Goal: Communication & Community: Answer question/provide support

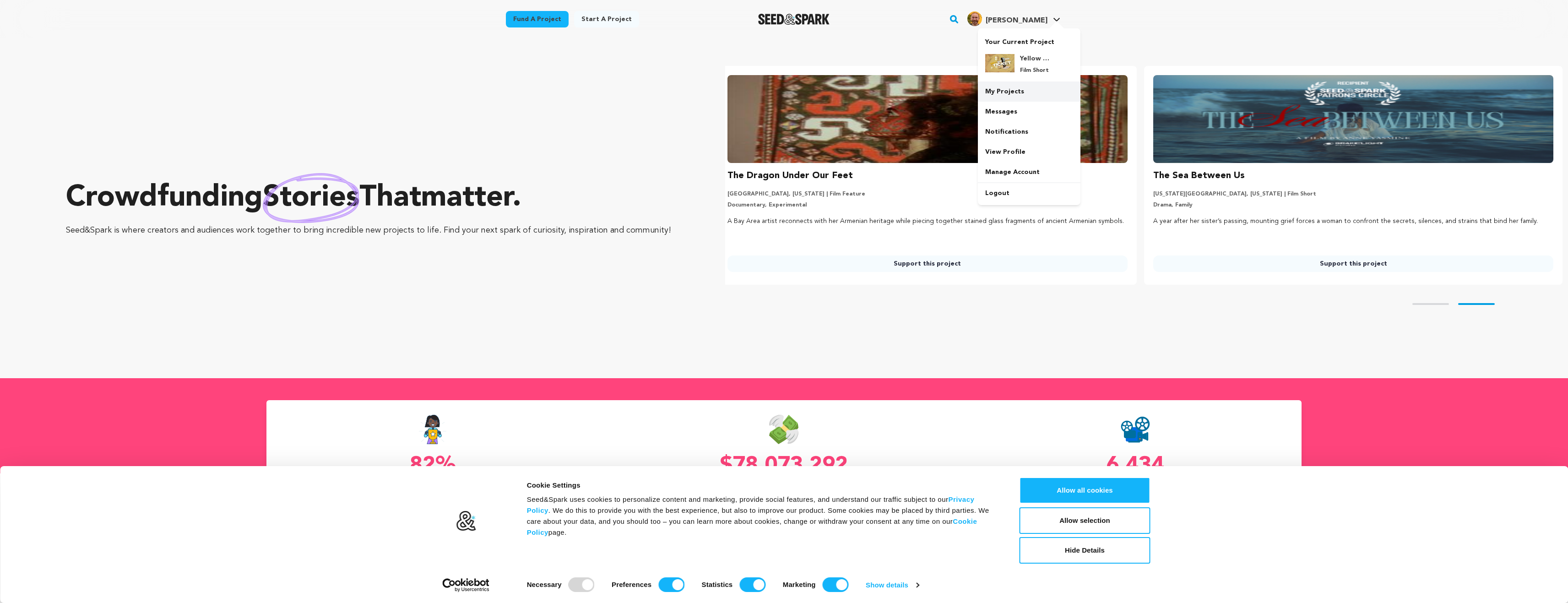
scroll to position [0, 433]
click at [1012, 106] on link "Messages" at bounding box center [1029, 111] width 102 height 20
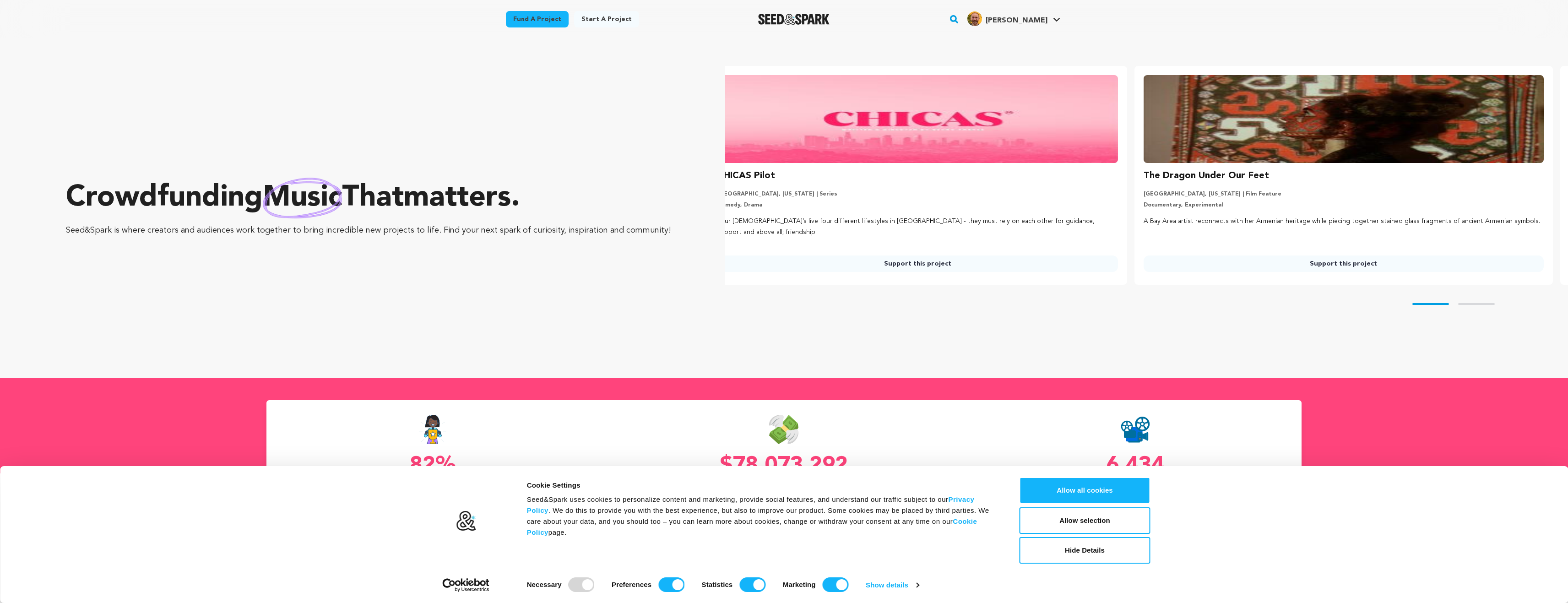
scroll to position [0, 4]
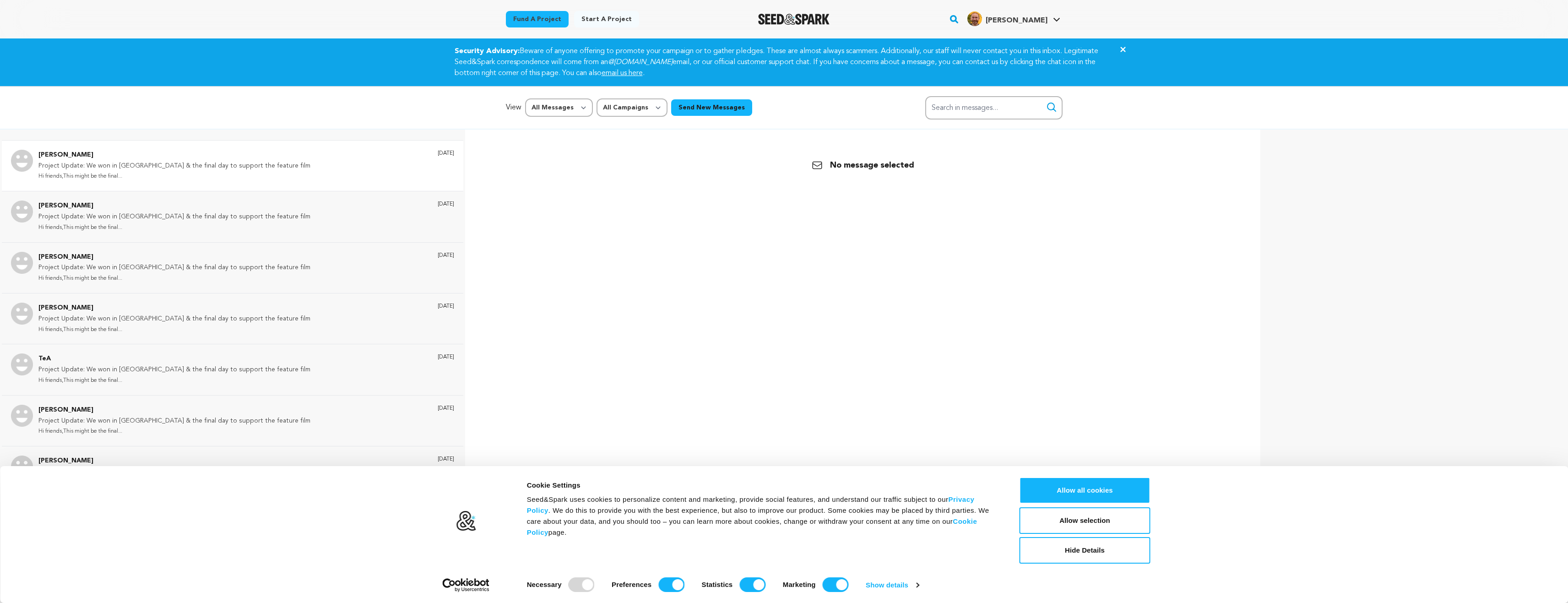
scroll to position [366, 0]
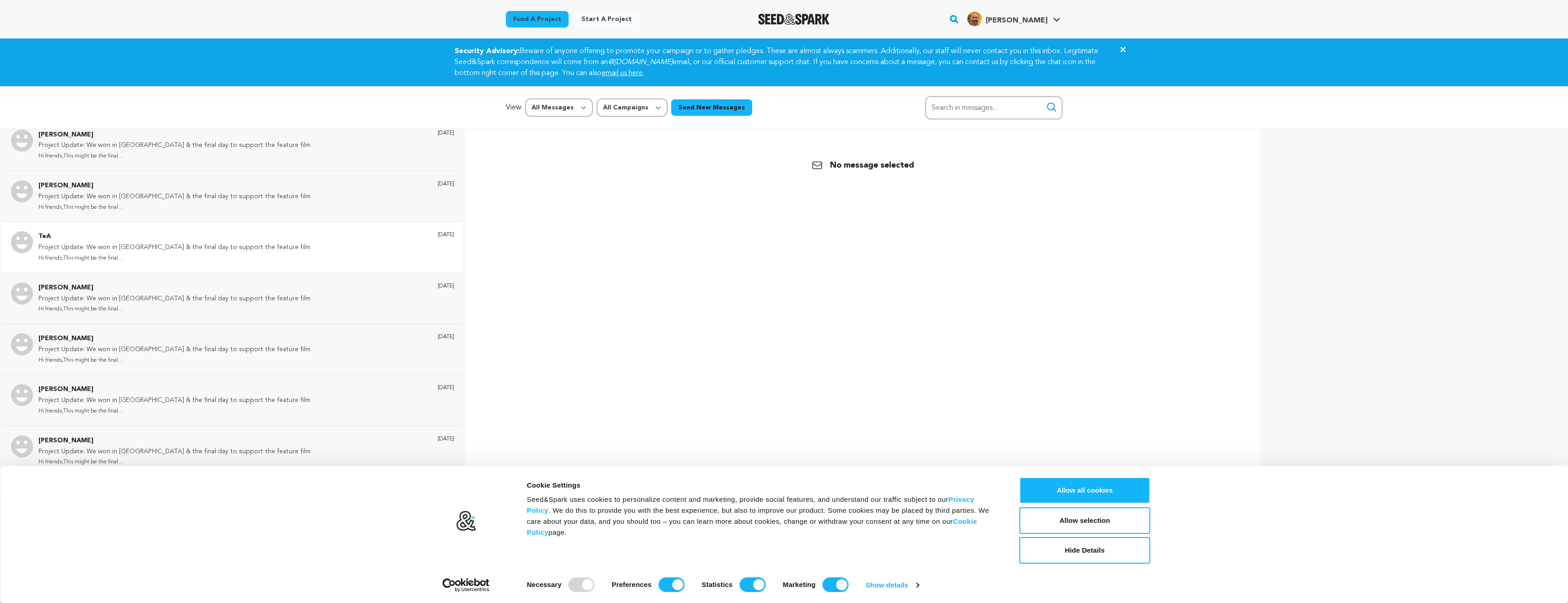
click at [102, 242] on p "Project Update: We won in [GEOGRAPHIC_DATA] & the final day to support the feat…" at bounding box center [174, 248] width 272 height 11
click at [1115, 482] on button "Allow all cookies" at bounding box center [1085, 490] width 131 height 27
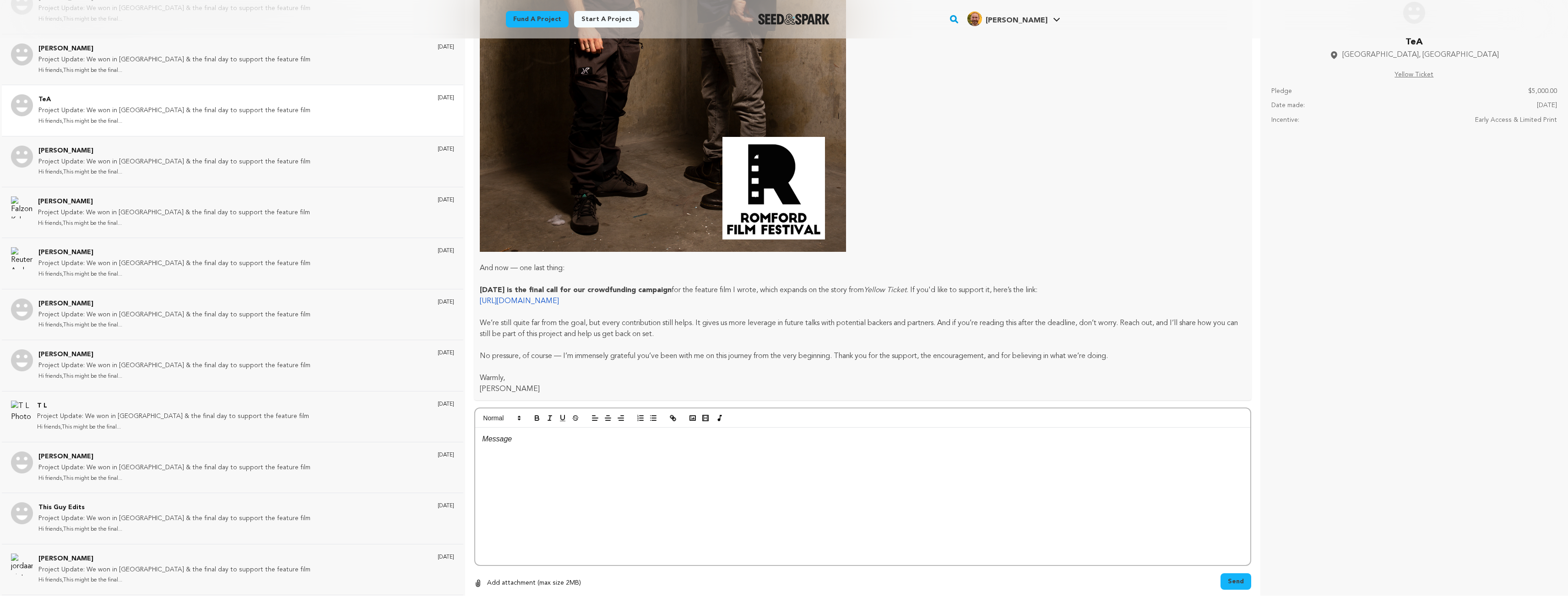
scroll to position [18885, 0]
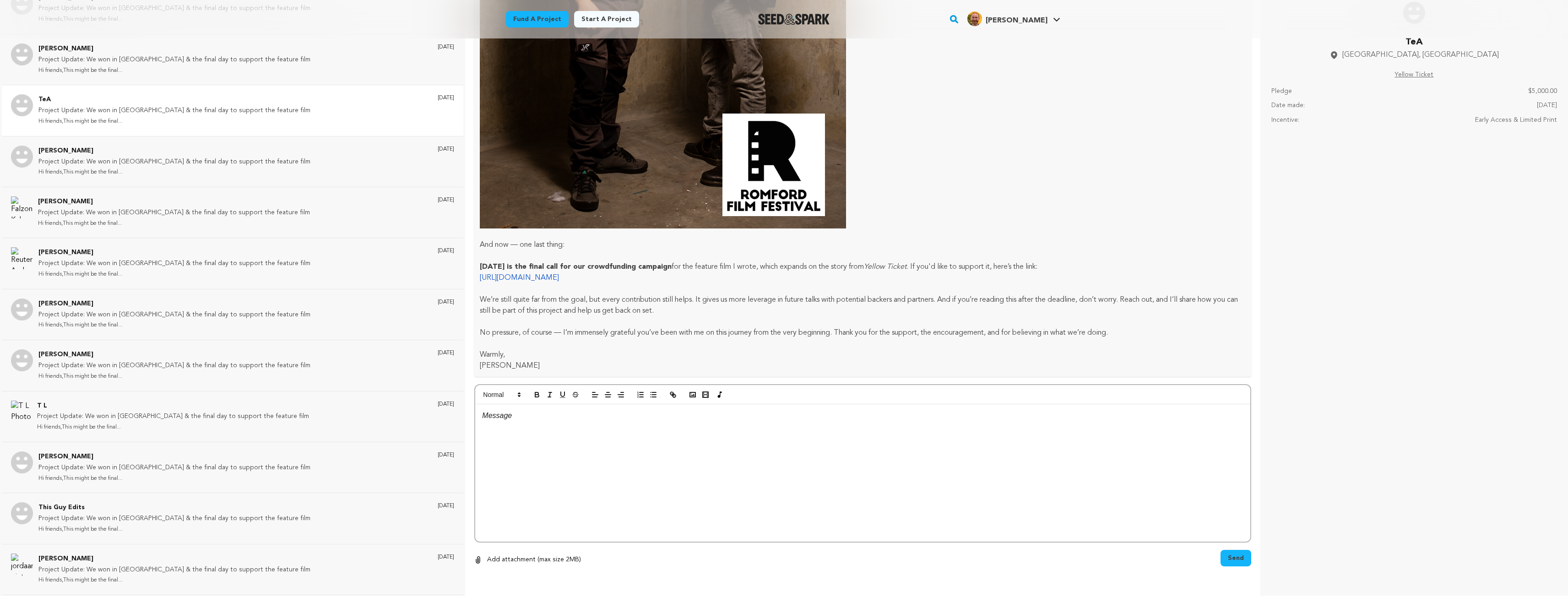
click at [530, 502] on div at bounding box center [863, 473] width 775 height 138
click at [800, 456] on p "Best" at bounding box center [863, 451] width 761 height 12
click at [1234, 558] on span "Send" at bounding box center [1236, 557] width 16 height 9
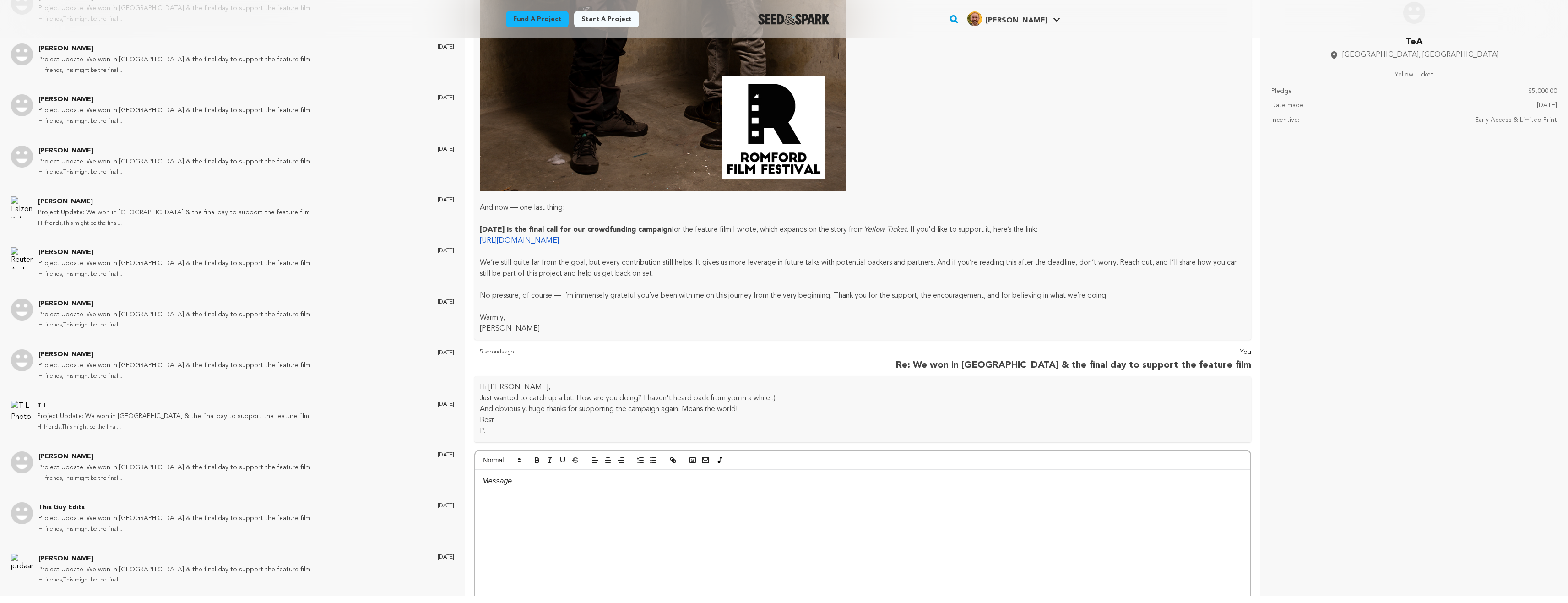
scroll to position [18988, 0]
